Goal: Obtain resource: Download file/media

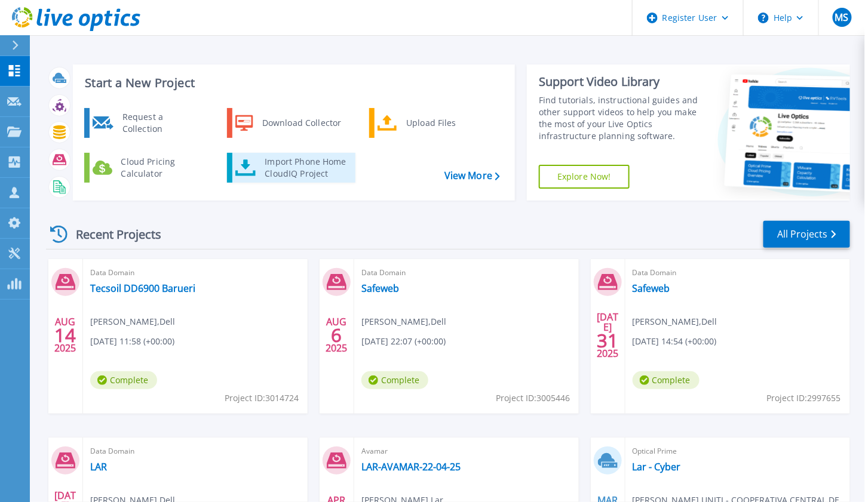
click at [285, 163] on div "Import Phone Home CloudIQ Project" at bounding box center [305, 168] width 93 height 24
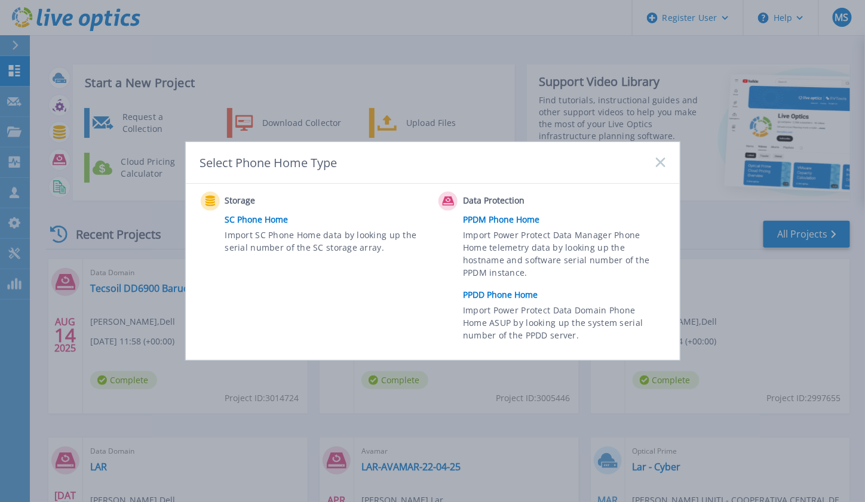
click at [491, 295] on link "PPDD Phone Home" at bounding box center [567, 295] width 208 height 18
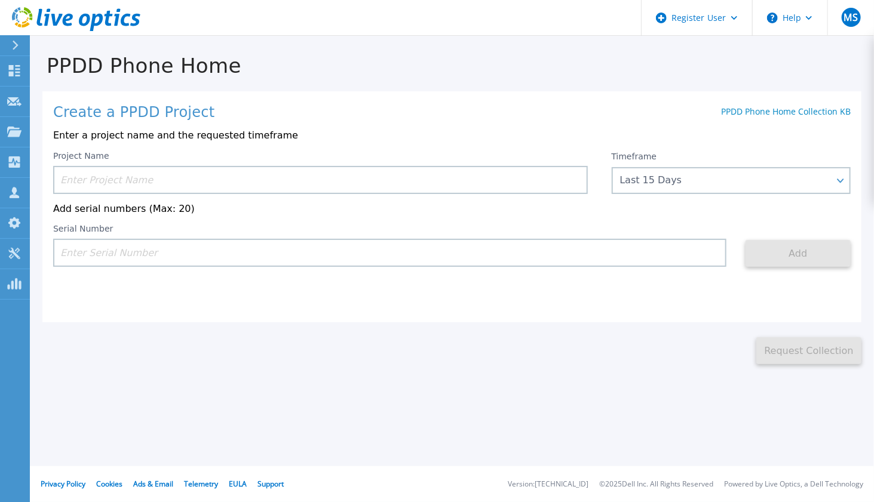
click at [100, 185] on input at bounding box center [320, 180] width 534 height 28
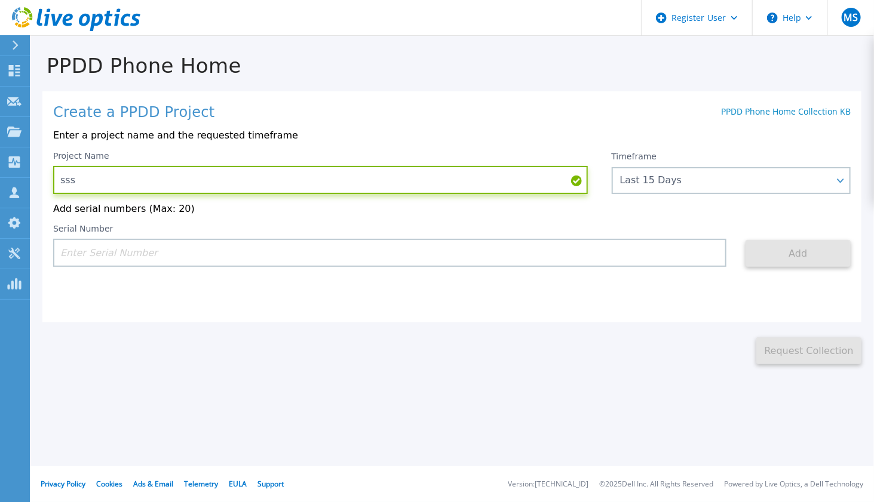
type input "sss"
click at [100, 254] on input at bounding box center [389, 253] width 673 height 28
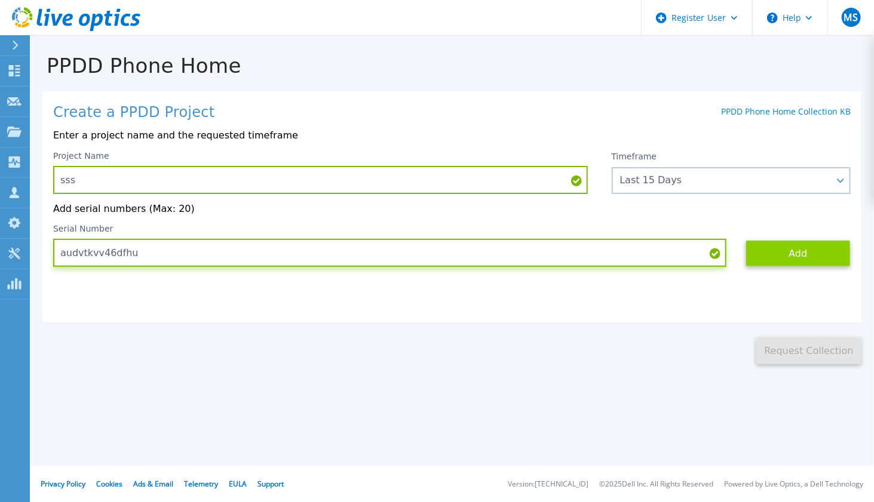
type input "audvtkvv46dfhu"
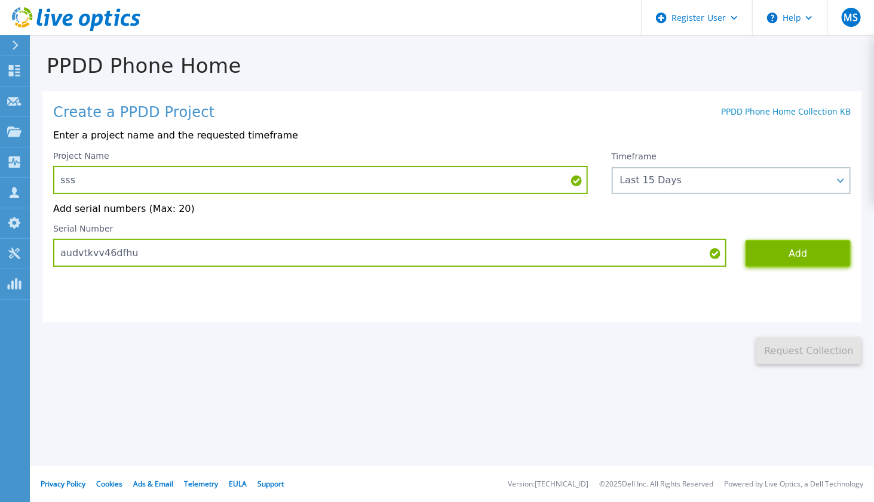
click at [788, 257] on button "Add" at bounding box center [797, 253] width 105 height 27
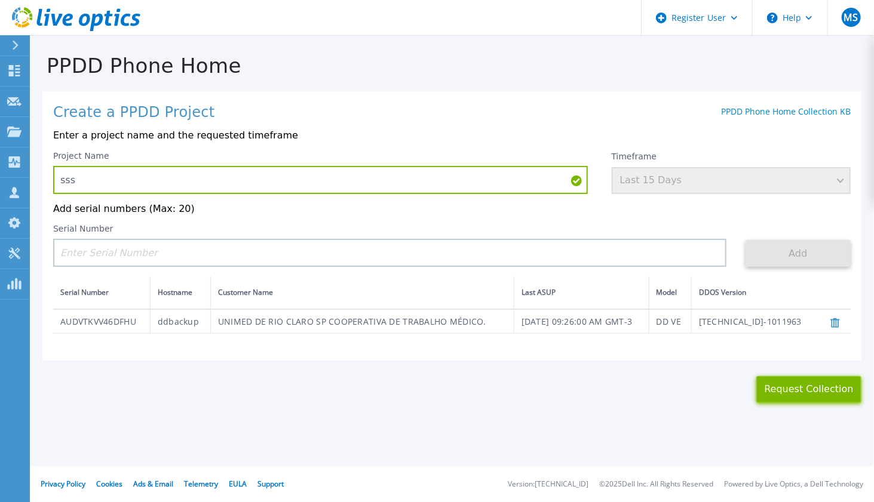
click at [805, 391] on button "Request Collection" at bounding box center [808, 389] width 105 height 27
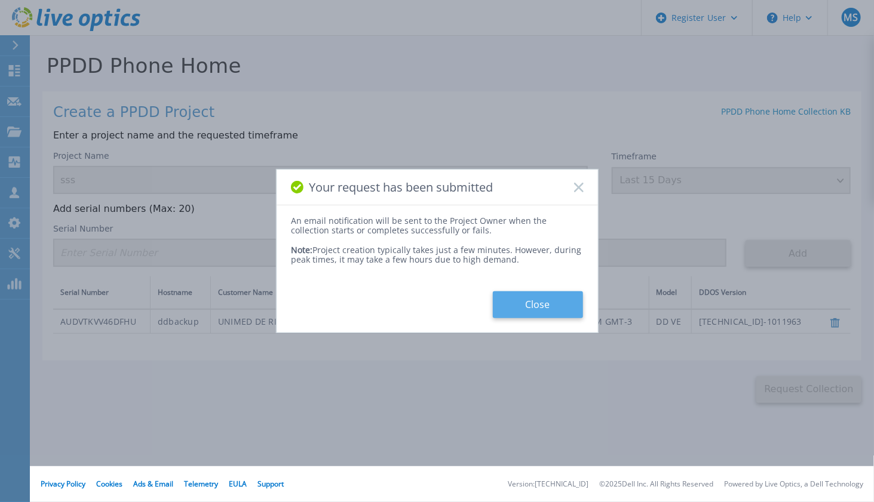
click at [539, 303] on button "Close" at bounding box center [538, 304] width 90 height 27
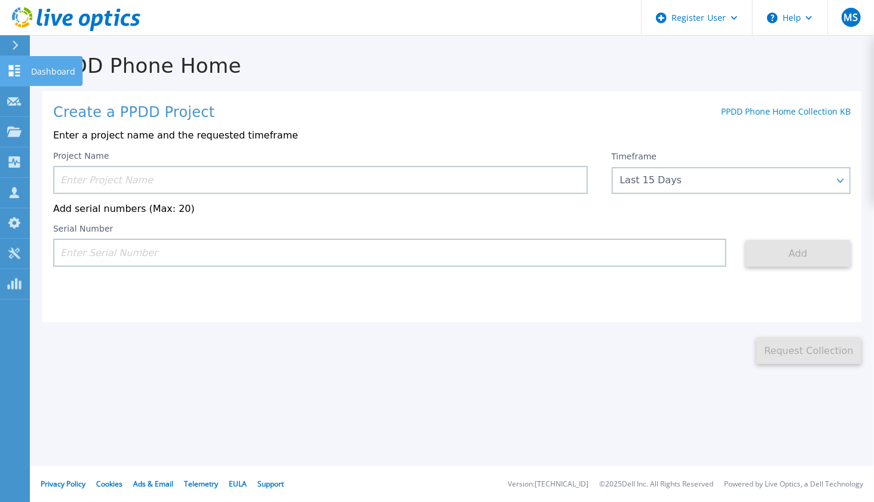
click at [19, 70] on icon at bounding box center [14, 70] width 14 height 11
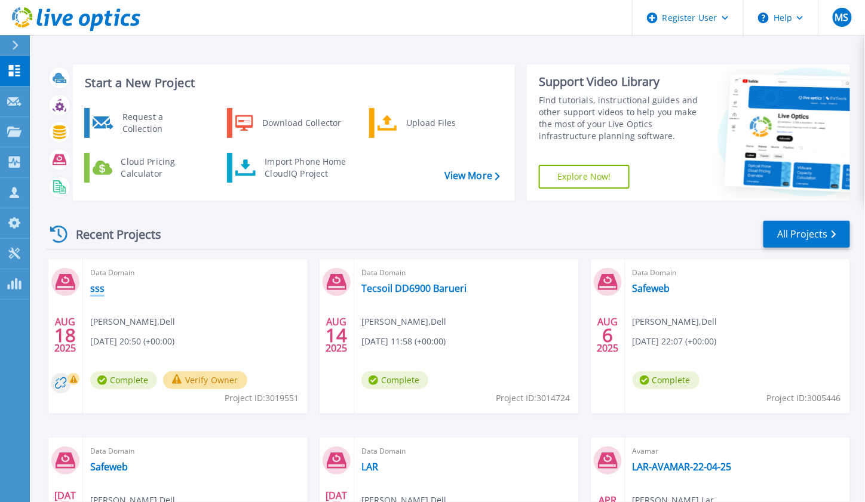
click at [99, 289] on link "sss" at bounding box center [97, 288] width 14 height 12
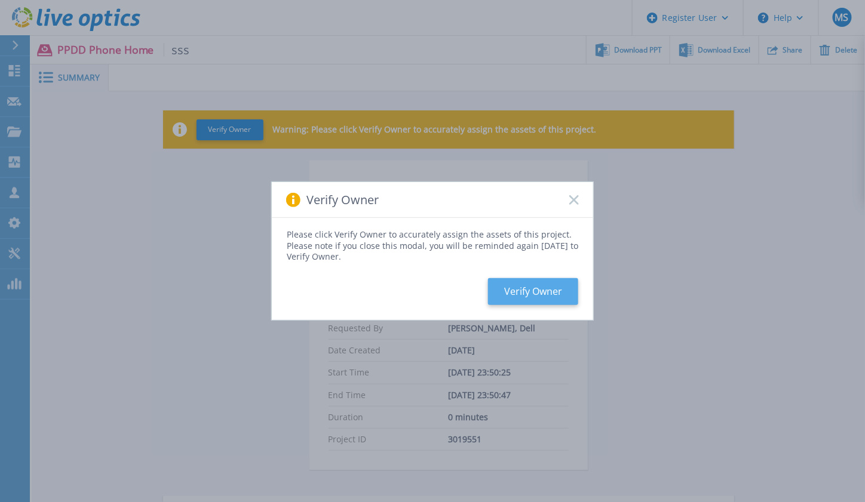
click at [528, 293] on button "Verify Owner" at bounding box center [533, 291] width 90 height 27
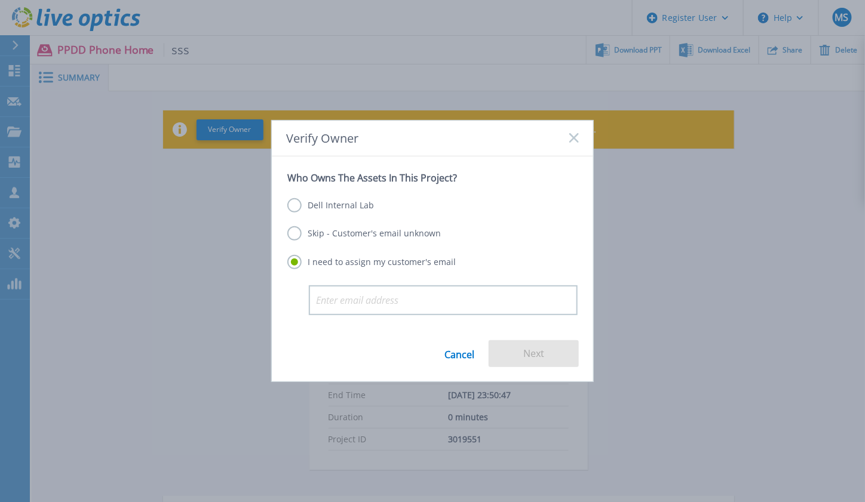
click at [313, 207] on label "Dell Internal Lab" at bounding box center [330, 205] width 87 height 14
click at [0, 0] on input "Dell Internal Lab" at bounding box center [0, 0] width 0 height 0
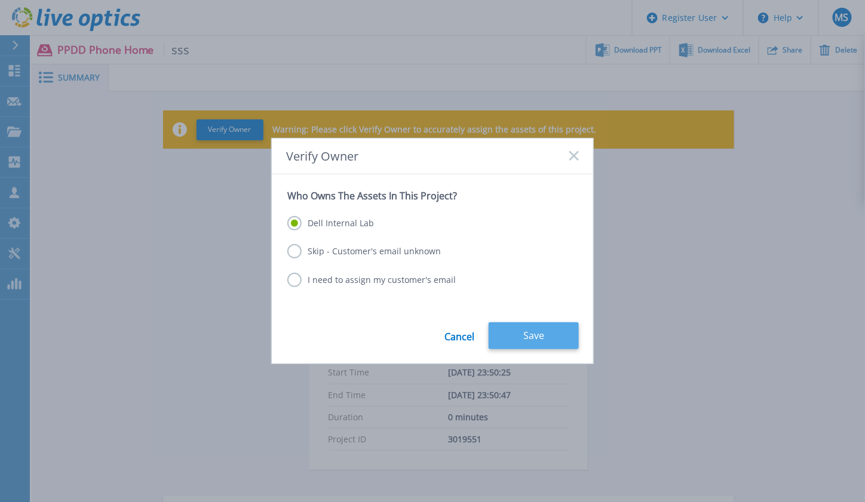
click at [545, 336] on button "Save" at bounding box center [533, 335] width 90 height 27
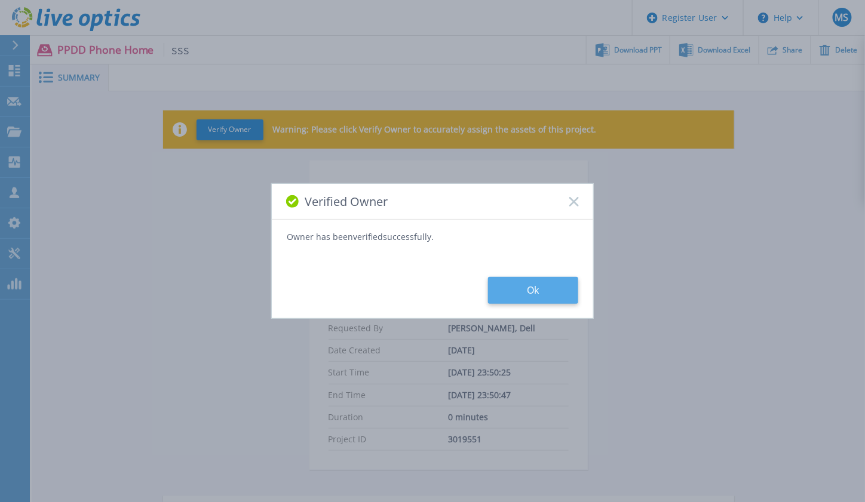
click at [549, 295] on button "Ok" at bounding box center [533, 290] width 90 height 27
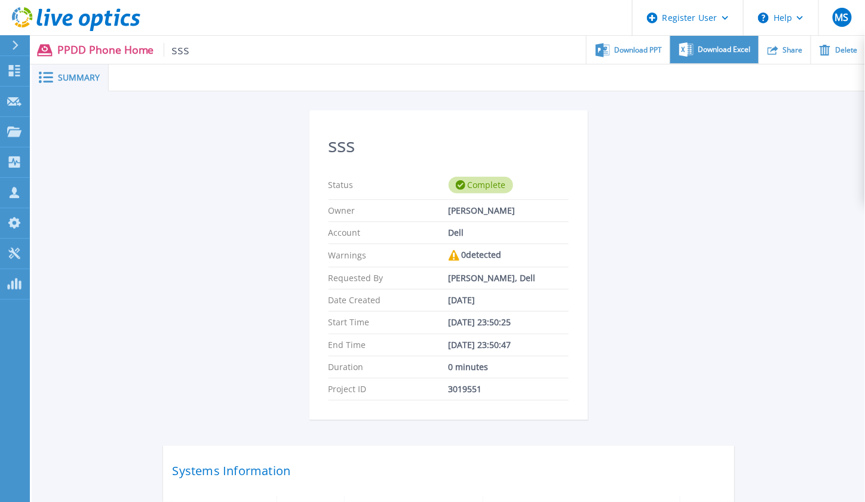
click at [727, 51] on span "Download Excel" at bounding box center [724, 49] width 53 height 7
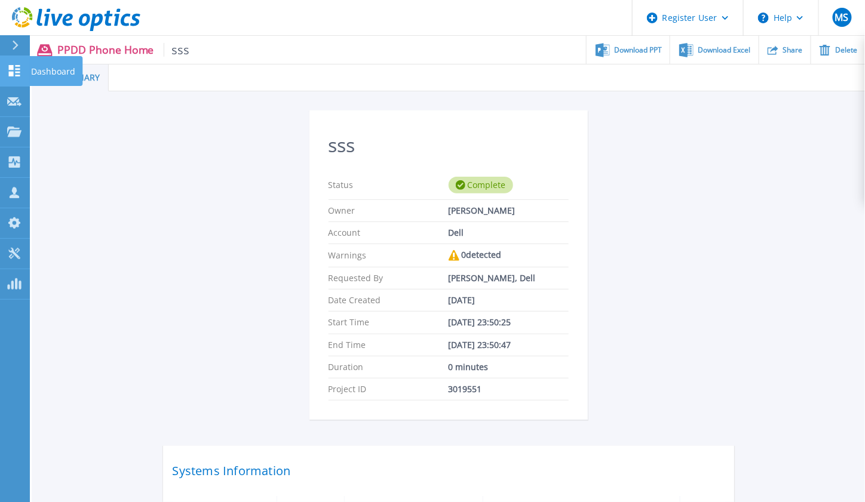
click at [15, 70] on icon at bounding box center [14, 70] width 14 height 11
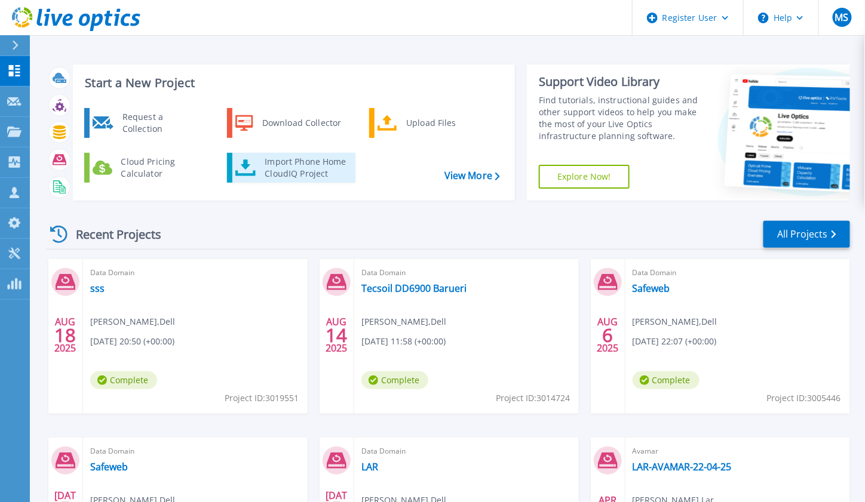
click at [291, 169] on div "Import Phone Home CloudIQ Project" at bounding box center [305, 168] width 93 height 24
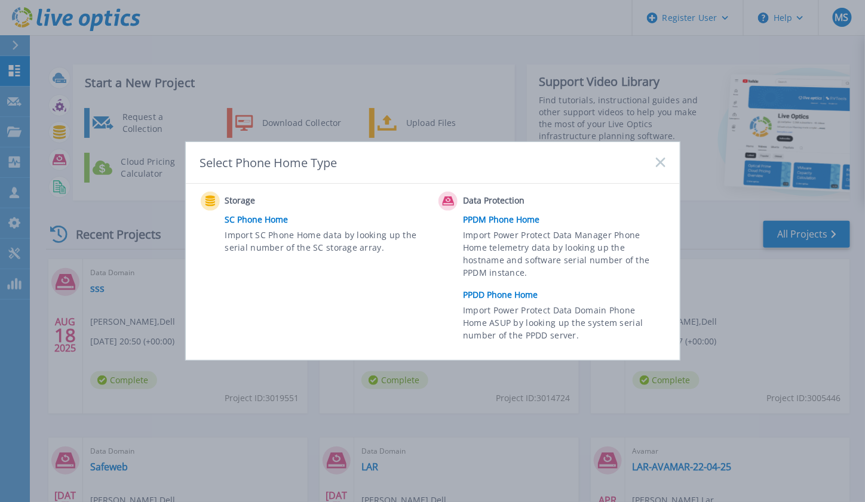
click at [660, 159] on icon at bounding box center [661, 163] width 10 height 10
